Goal: Navigation & Orientation: Find specific page/section

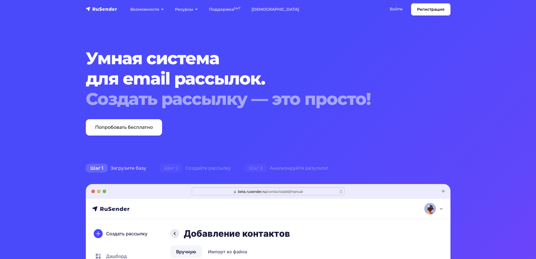
click at [400, 15] on li "Войти Войти" at bounding box center [397, 9] width 27 height 12
click at [400, 11] on link "Войти" at bounding box center [396, 9] width 24 height 12
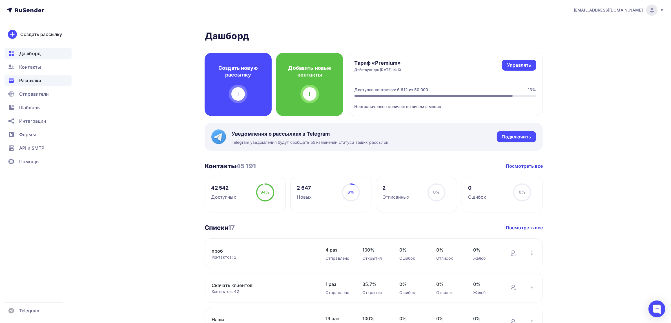
click at [56, 82] on div "Рассылки" at bounding box center [38, 80] width 67 height 11
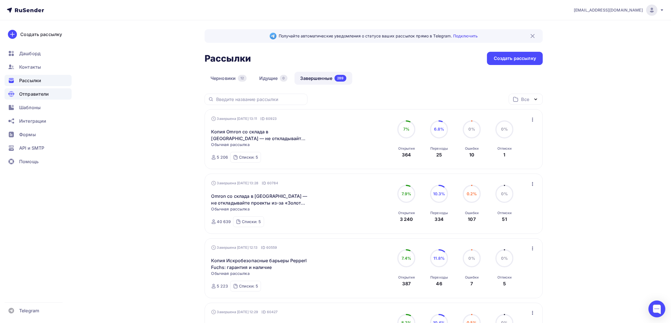
click at [23, 95] on span "Отправители" at bounding box center [34, 94] width 30 height 7
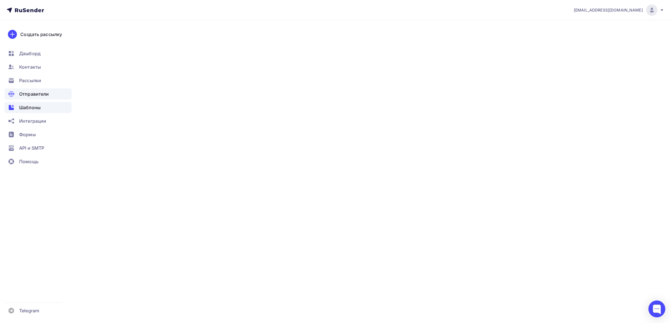
click at [26, 102] on div "Шаблоны" at bounding box center [38, 107] width 67 height 11
